Goal: Book appointment/travel/reservation

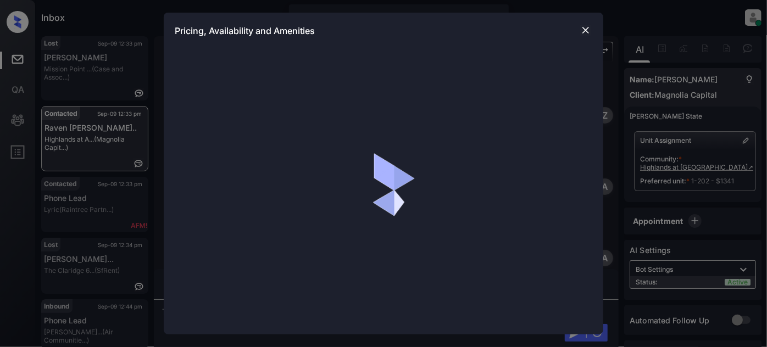
scroll to position [378, 0]
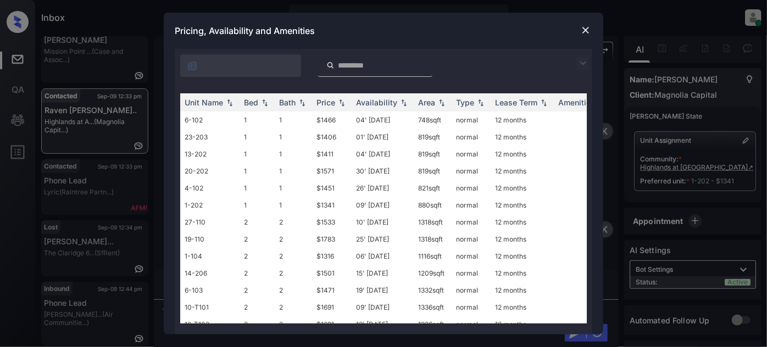
click at [581, 59] on img at bounding box center [582, 63] width 13 height 13
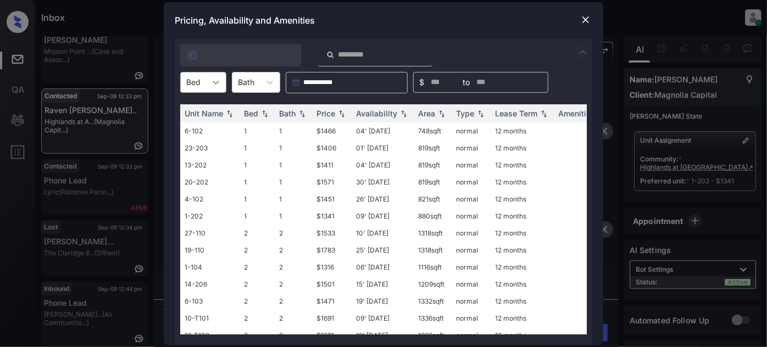
drag, startPoint x: 218, startPoint y: 76, endPoint x: 215, endPoint y: 82, distance: 6.6
click at [218, 76] on div at bounding box center [216, 82] width 20 height 20
click at [196, 125] on div "2" at bounding box center [203, 129] width 46 height 20
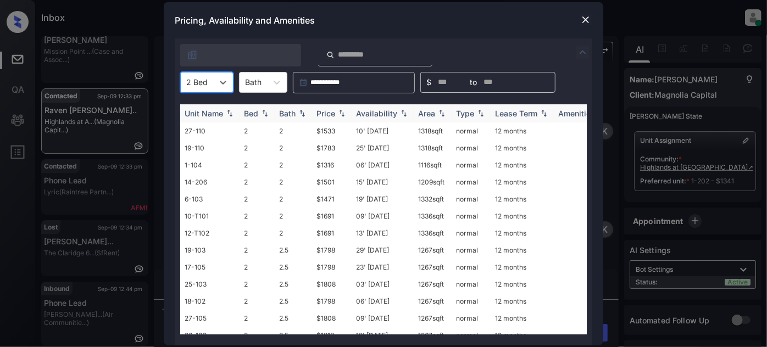
click at [333, 109] on div "Price" at bounding box center [325, 113] width 19 height 9
click at [389, 130] on td "06' Sep 25" at bounding box center [383, 130] width 62 height 17
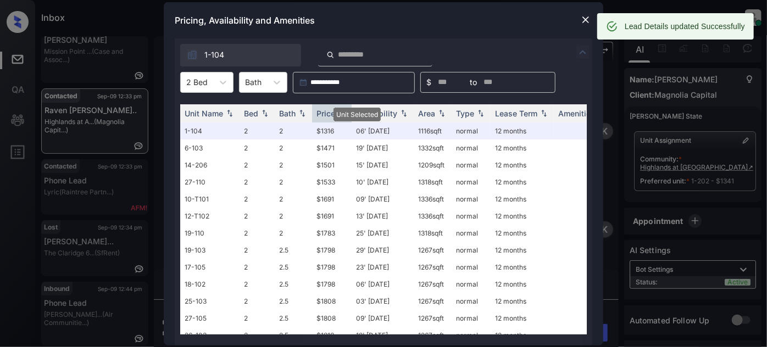
click at [589, 16] on img at bounding box center [585, 19] width 11 height 11
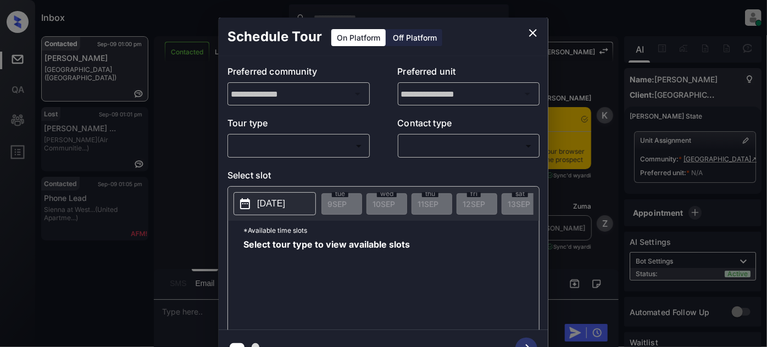
scroll to position [3047, 0]
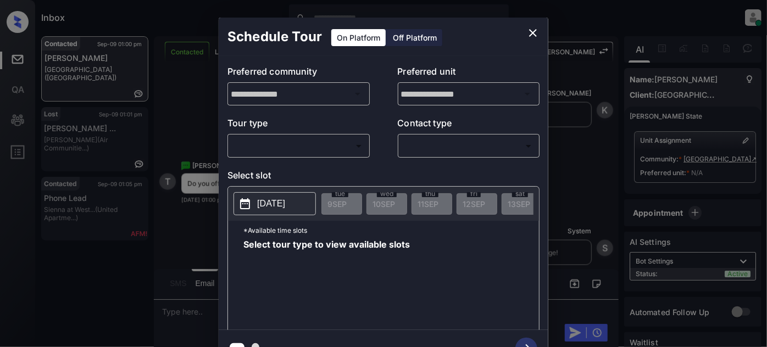
click at [341, 145] on body "Inbox Juan Carlos Manantan Online Set yourself offline Set yourself on break Pr…" at bounding box center [383, 173] width 767 height 347
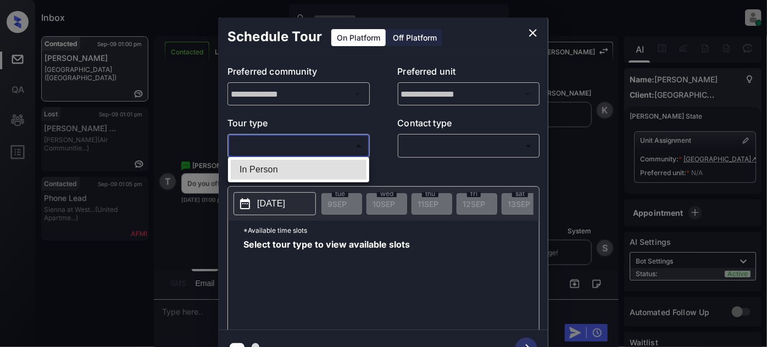
click at [315, 166] on li "In Person" at bounding box center [299, 170] width 136 height 20
type input "********"
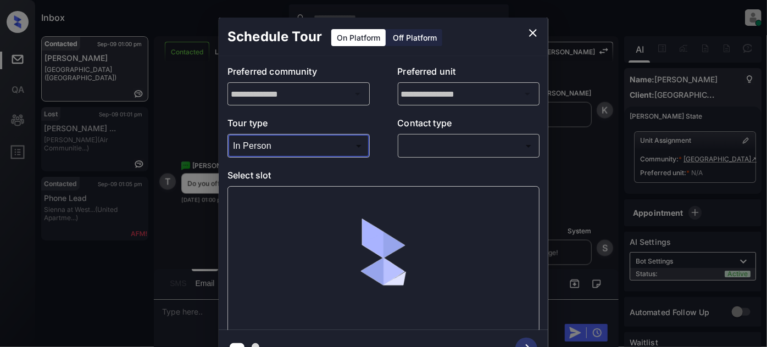
click at [464, 145] on body "Inbox Juan Carlos Manantan Online Set yourself offline Set yourself on break Pr…" at bounding box center [383, 173] width 767 height 347
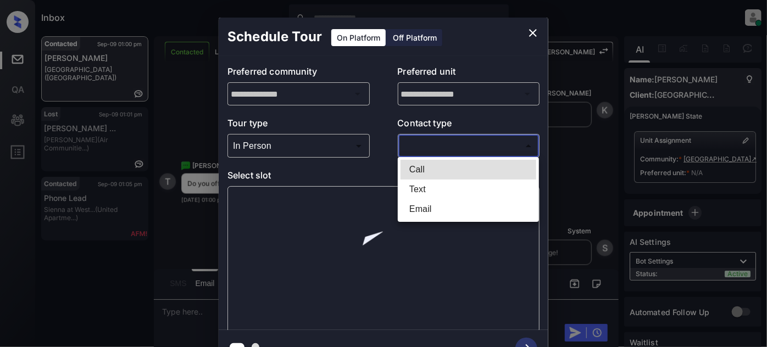
click at [425, 196] on li "Text" at bounding box center [468, 190] width 136 height 20
type input "****"
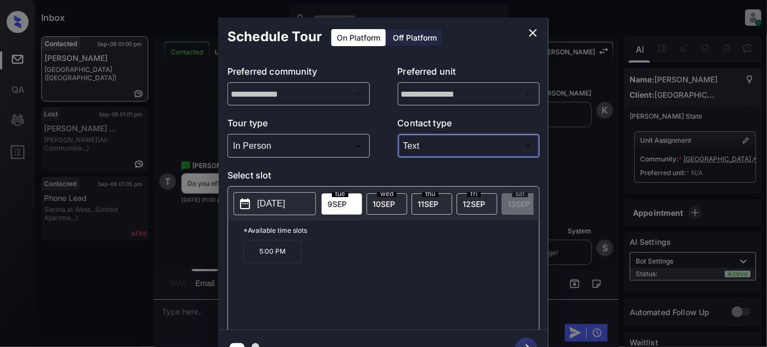
click at [275, 203] on p "2025-09-09" at bounding box center [271, 203] width 28 height 13
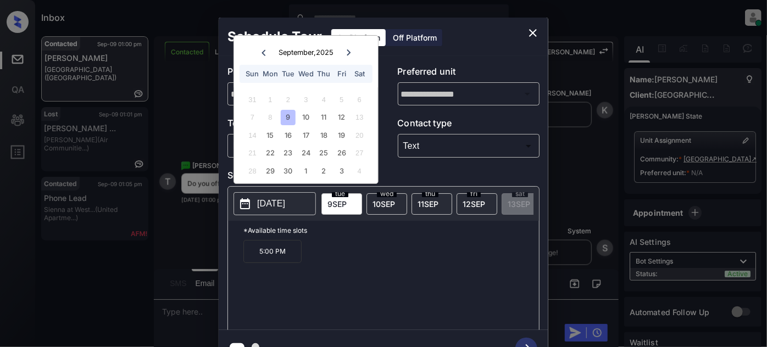
click at [534, 31] on icon "close" at bounding box center [533, 33] width 8 height 8
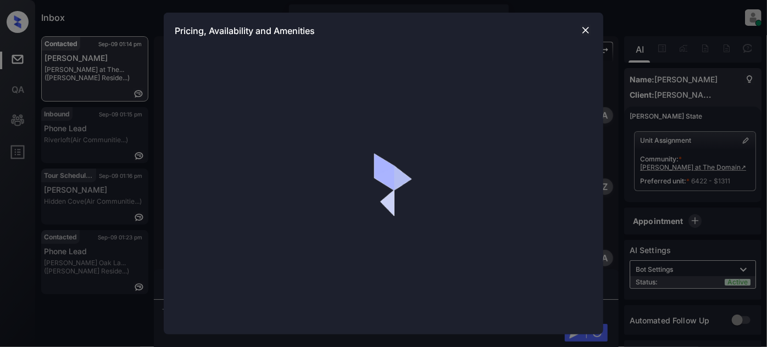
scroll to position [1214, 0]
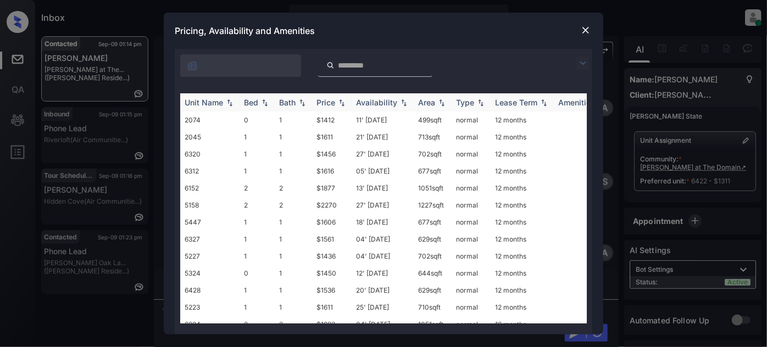
click at [334, 101] on div "Price" at bounding box center [325, 102] width 19 height 9
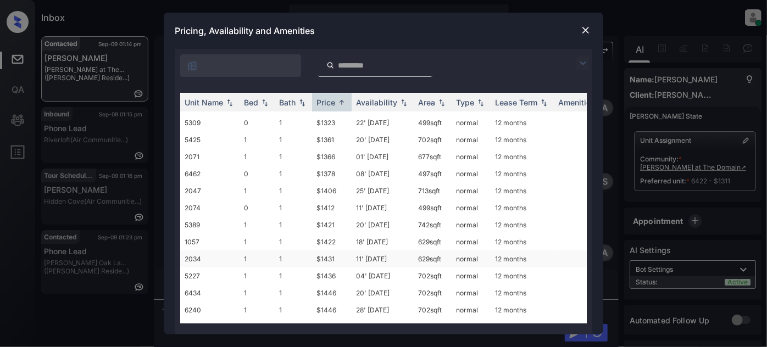
scroll to position [99, 0]
click at [583, 27] on img at bounding box center [585, 30] width 11 height 11
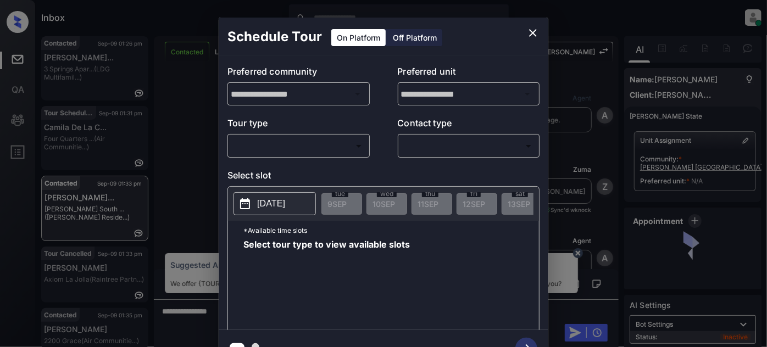
scroll to position [394, 0]
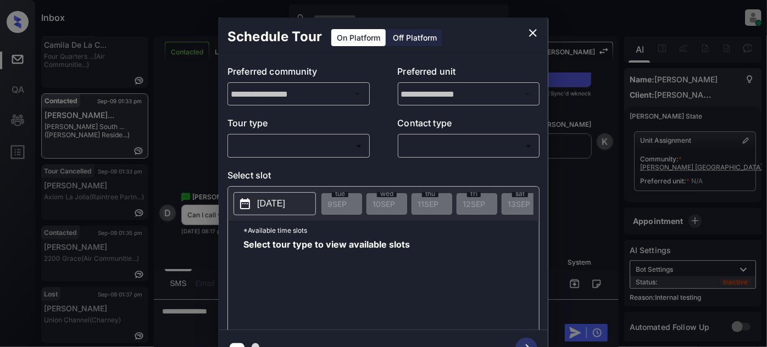
click at [327, 144] on body "Inbox Juan Carlos Manantan Online Set yourself offline Set yourself on break Pr…" at bounding box center [383, 173] width 767 height 347
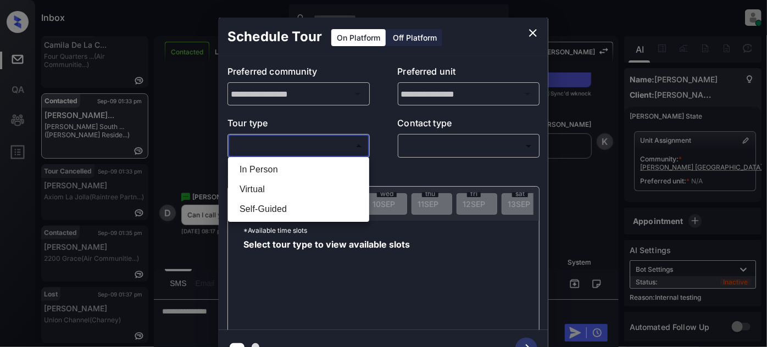
click at [308, 164] on li "In Person" at bounding box center [299, 170] width 136 height 20
type input "********"
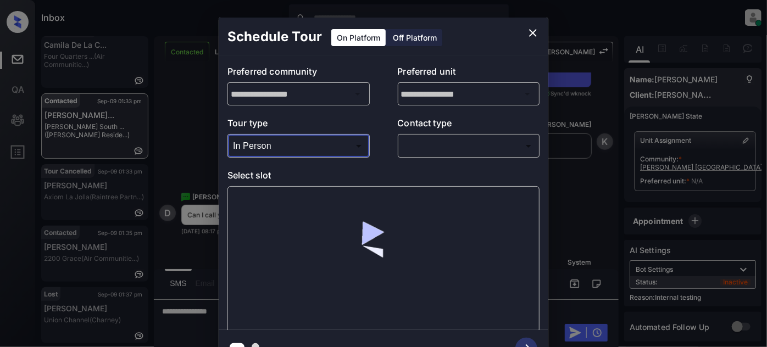
click at [450, 137] on body "Inbox Juan Carlos Manantan Online Set yourself offline Set yourself on break Pr…" at bounding box center [383, 173] width 767 height 347
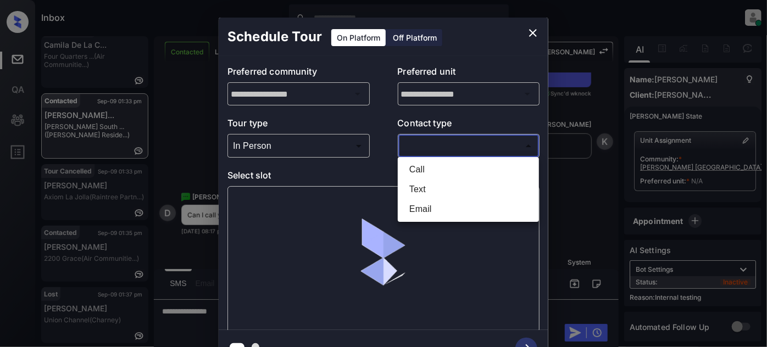
click at [414, 185] on li "Text" at bounding box center [468, 190] width 136 height 20
type input "****"
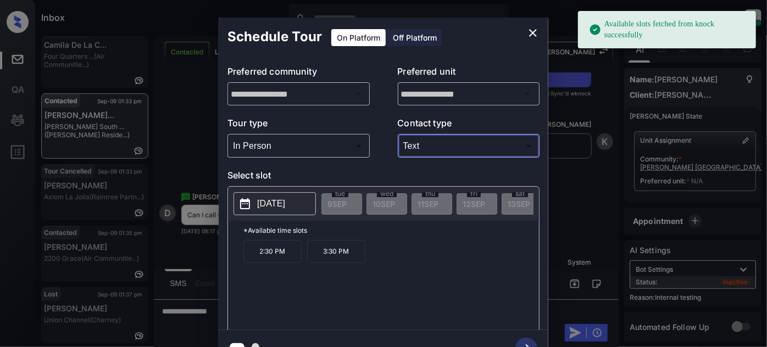
click at [285, 202] on p "2025-09-21" at bounding box center [271, 203] width 28 height 13
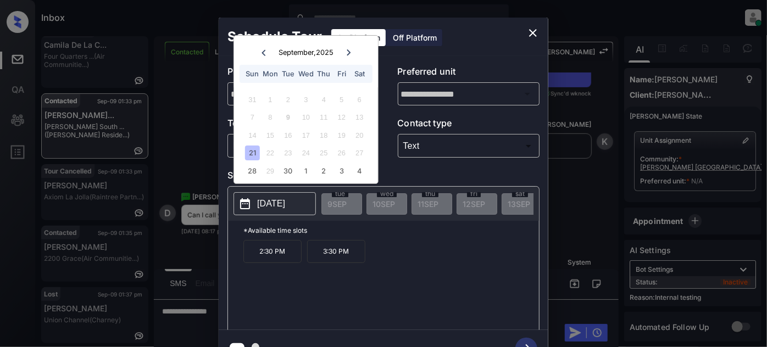
click at [531, 27] on icon "close" at bounding box center [532, 32] width 13 height 13
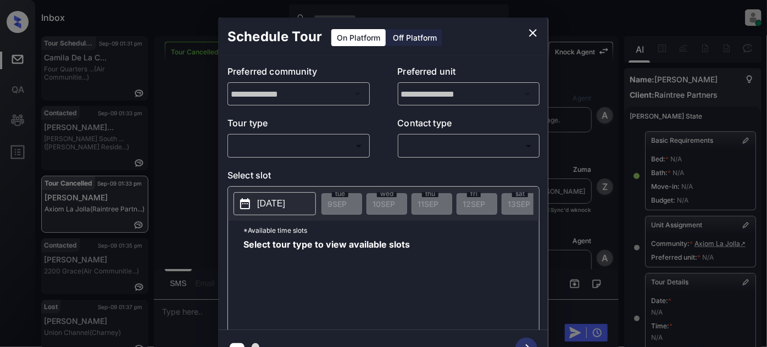
scroll to position [189, 0]
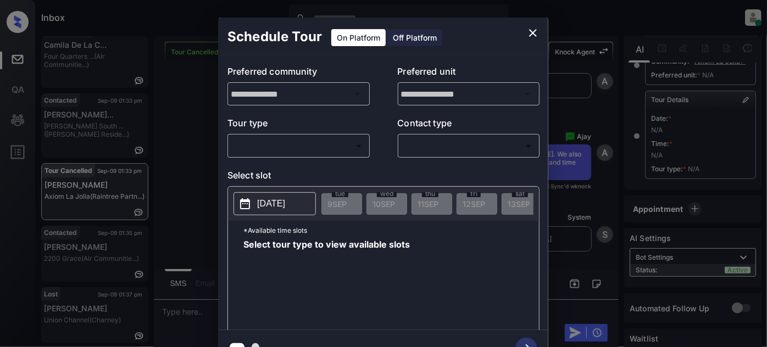
click at [323, 150] on body "Inbox Juan Carlos Manantan Online Set yourself offline Set yourself on break Pr…" at bounding box center [383, 173] width 767 height 347
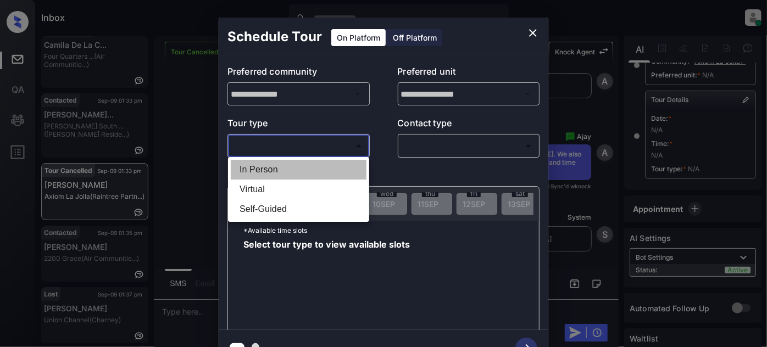
click at [294, 169] on li "In Person" at bounding box center [299, 170] width 136 height 20
type input "********"
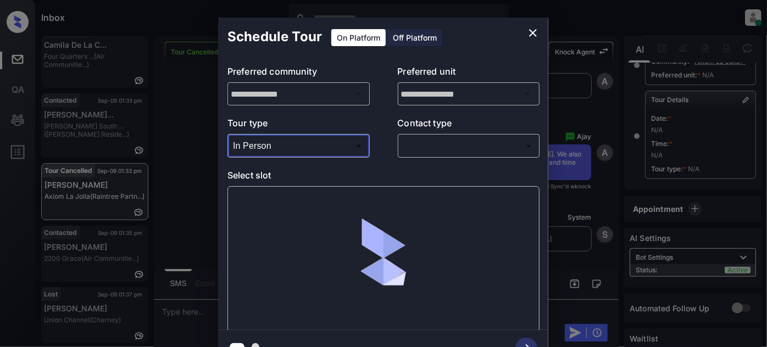
click at [456, 144] on body "Inbox Juan Carlos Manantan Online Set yourself offline Set yourself on break Pr…" at bounding box center [383, 173] width 767 height 347
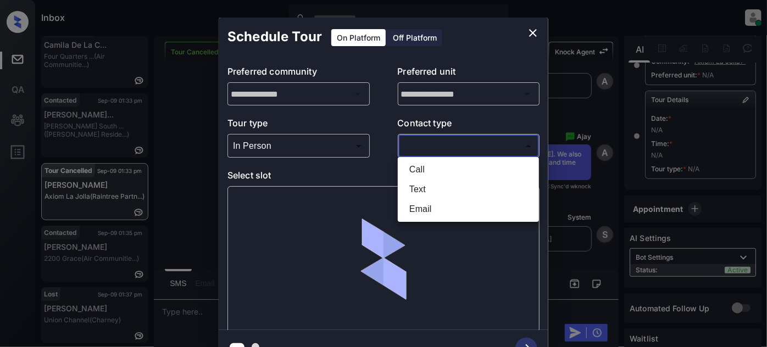
click at [434, 187] on li "Text" at bounding box center [468, 190] width 136 height 20
type input "****"
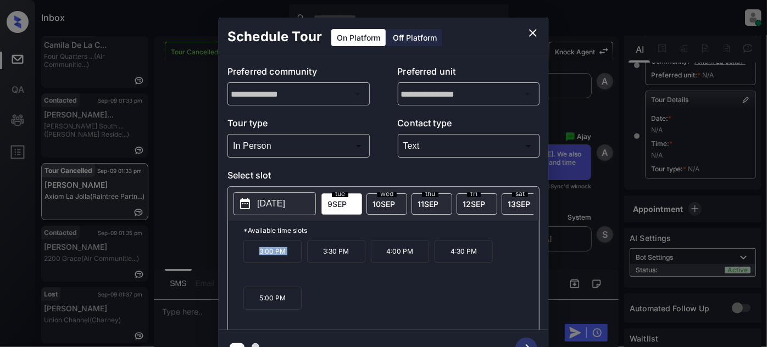
drag, startPoint x: 257, startPoint y: 254, endPoint x: 323, endPoint y: 268, distance: 68.0
click at [323, 268] on div "3:00 PM 3:30 PM 4:00 PM 4:30 PM 5:00 PM" at bounding box center [390, 284] width 295 height 88
click at [379, 282] on div "3:00 PM 3:30 PM 4:00 PM 4:30 PM 5:00 PM" at bounding box center [390, 284] width 295 height 88
drag, startPoint x: 244, startPoint y: 302, endPoint x: 233, endPoint y: 302, distance: 10.4
click at [233, 302] on div "*Available time slots 3:00 PM 3:30 PM 4:00 PM 4:30 PM 5:00 PM" at bounding box center [383, 277] width 311 height 113
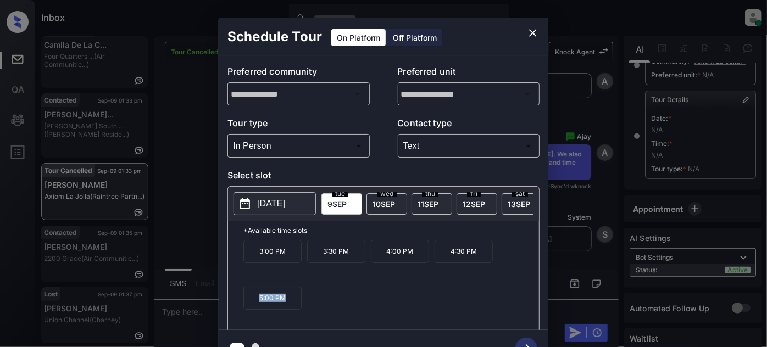
copy p "5:00 PM"
click at [527, 36] on icon "close" at bounding box center [532, 32] width 13 height 13
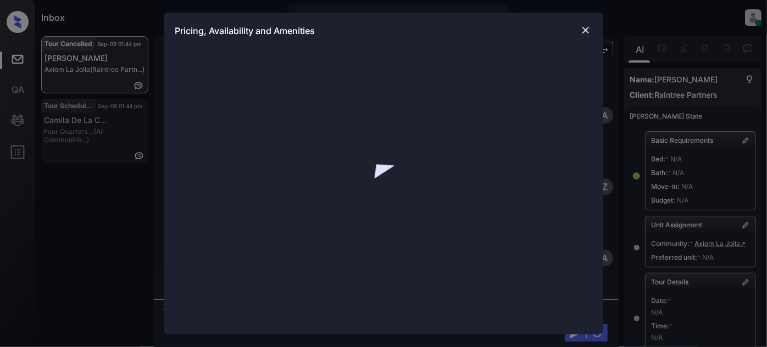
scroll to position [4286, 0]
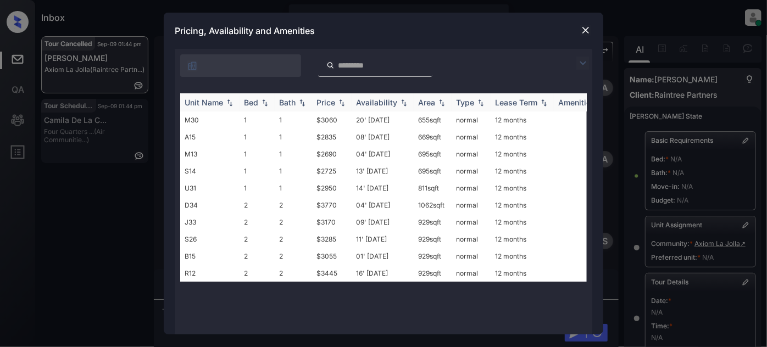
click at [347, 101] on img at bounding box center [341, 103] width 11 height 8
click at [347, 101] on img at bounding box center [341, 102] width 11 height 8
click at [375, 221] on td "09' [DATE]" at bounding box center [383, 222] width 62 height 17
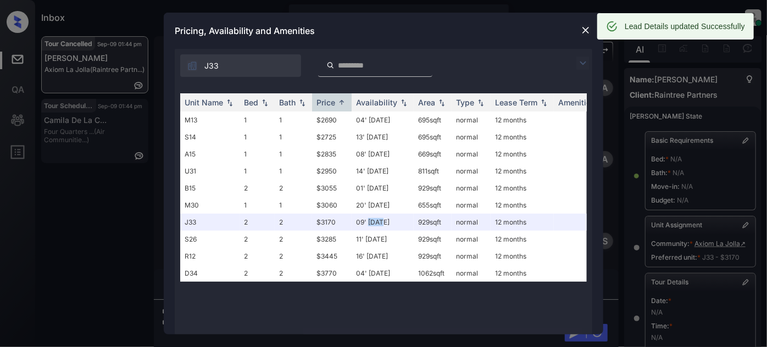
click at [589, 32] on img at bounding box center [585, 30] width 11 height 11
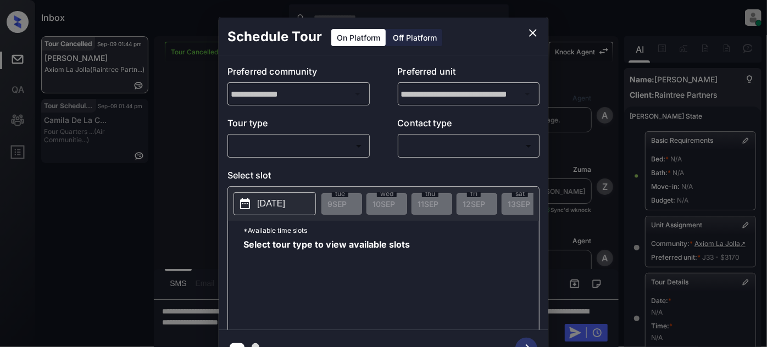
scroll to position [189, 0]
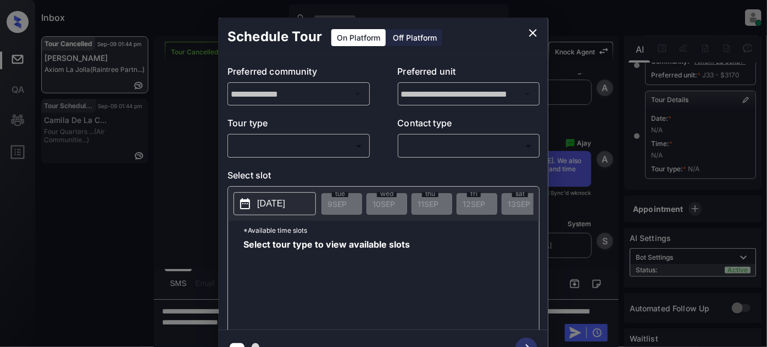
click at [330, 157] on div "​ ​" at bounding box center [298, 146] width 142 height 24
click at [330, 148] on body "Inbox [PERSON_NAME] Online Set yourself offline Set yourself on break Profile S…" at bounding box center [383, 173] width 767 height 347
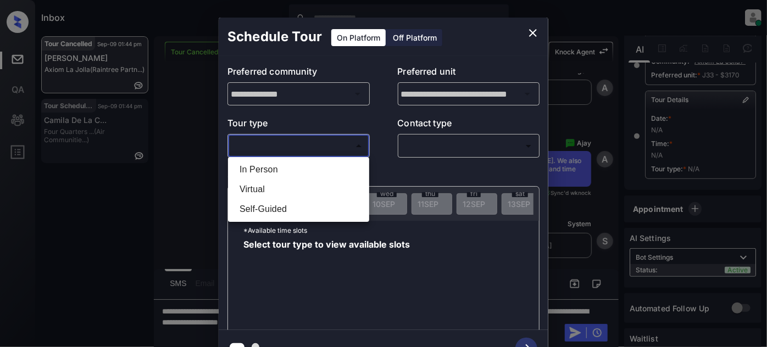
click at [314, 174] on li "In Person" at bounding box center [299, 170] width 136 height 20
type input "********"
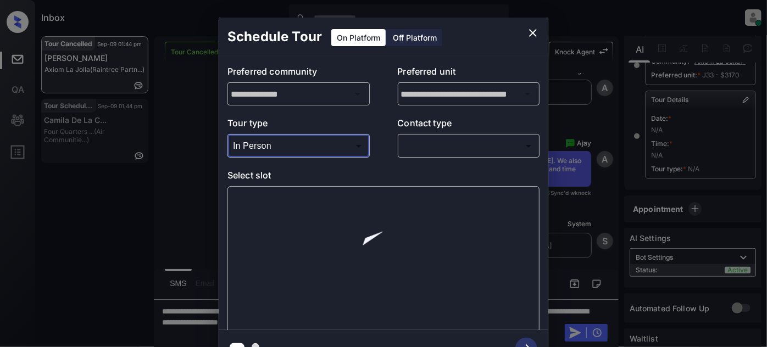
click at [422, 150] on body "Inbox [PERSON_NAME] Online Set yourself offline Set yourself on break Profile S…" at bounding box center [383, 173] width 767 height 347
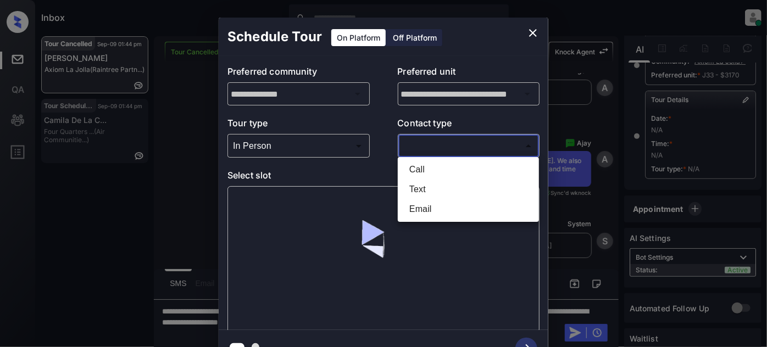
click at [427, 188] on li "Text" at bounding box center [468, 190] width 136 height 20
type input "****"
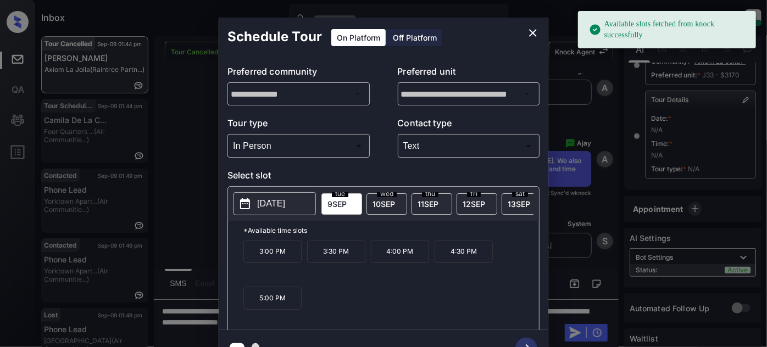
click at [287, 299] on p "5:00 PM" at bounding box center [272, 298] width 58 height 23
click at [531, 342] on icon "button" at bounding box center [526, 349] width 22 height 22
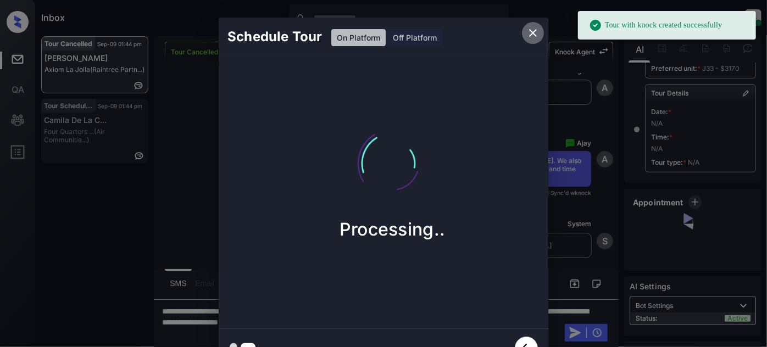
click at [537, 30] on icon "close" at bounding box center [532, 32] width 13 height 13
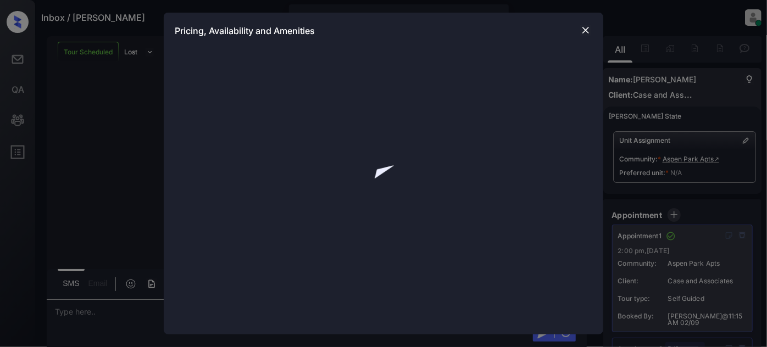
scroll to position [9611, 0]
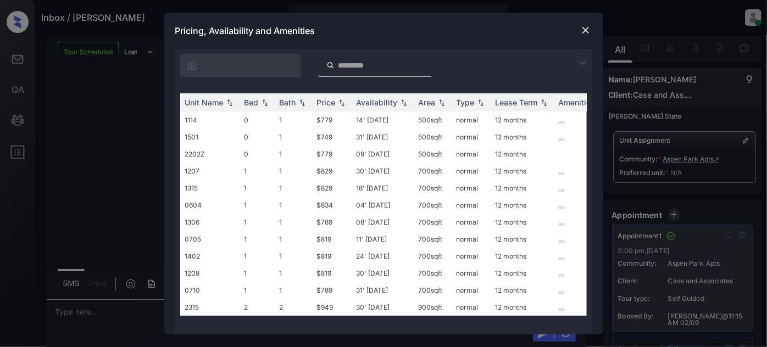
click at [588, 26] on img at bounding box center [585, 30] width 11 height 11
